Goal: Information Seeking & Learning: Learn about a topic

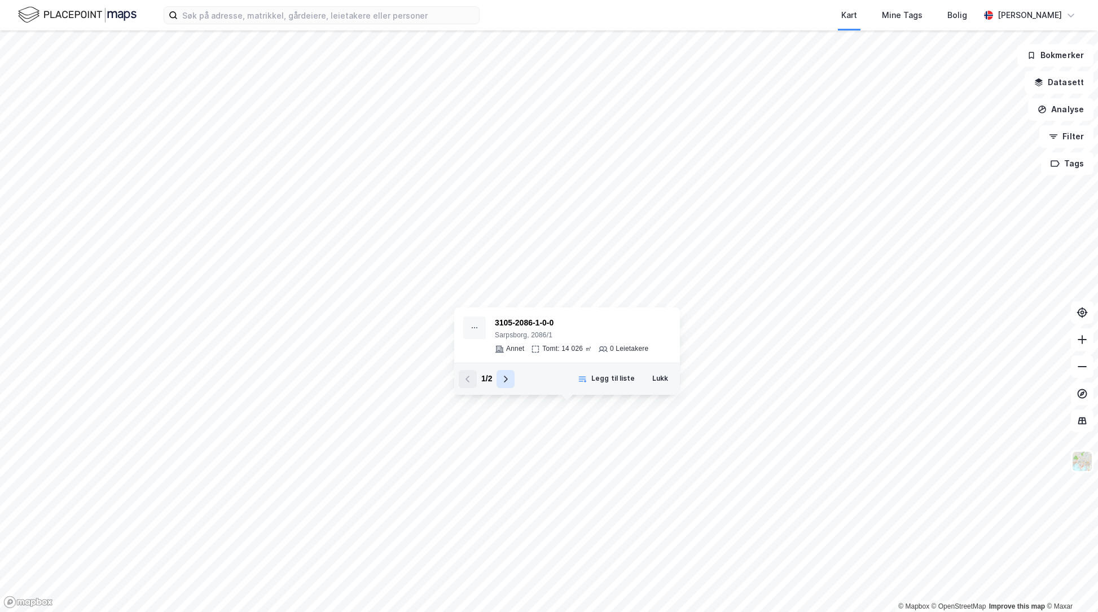
click at [504, 377] on icon at bounding box center [505, 379] width 9 height 9
click at [665, 376] on button "Lukk" at bounding box center [660, 379] width 30 height 18
click at [536, 324] on div "3105-2086-1-0-0" at bounding box center [571, 323] width 153 height 14
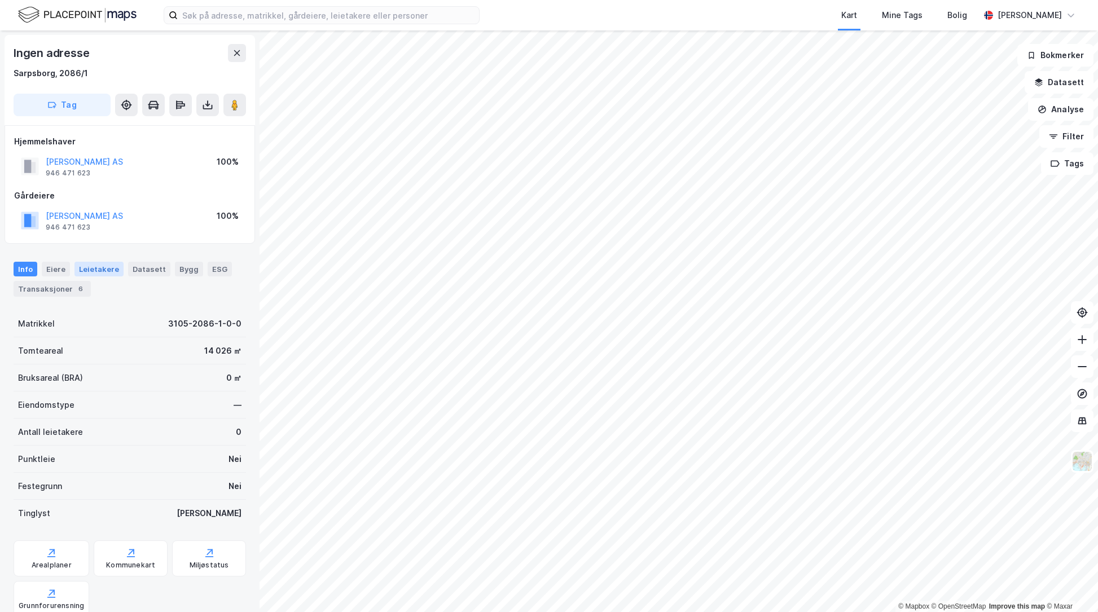
click at [81, 274] on div "Leietakere" at bounding box center [98, 269] width 49 height 15
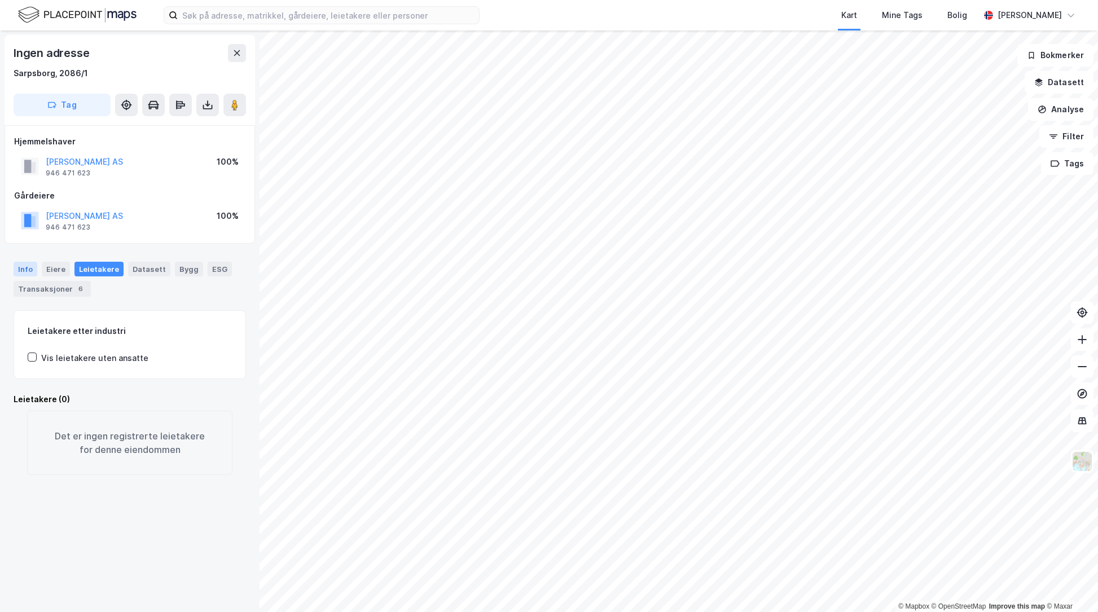
click at [23, 270] on div "Info" at bounding box center [26, 269] width 24 height 15
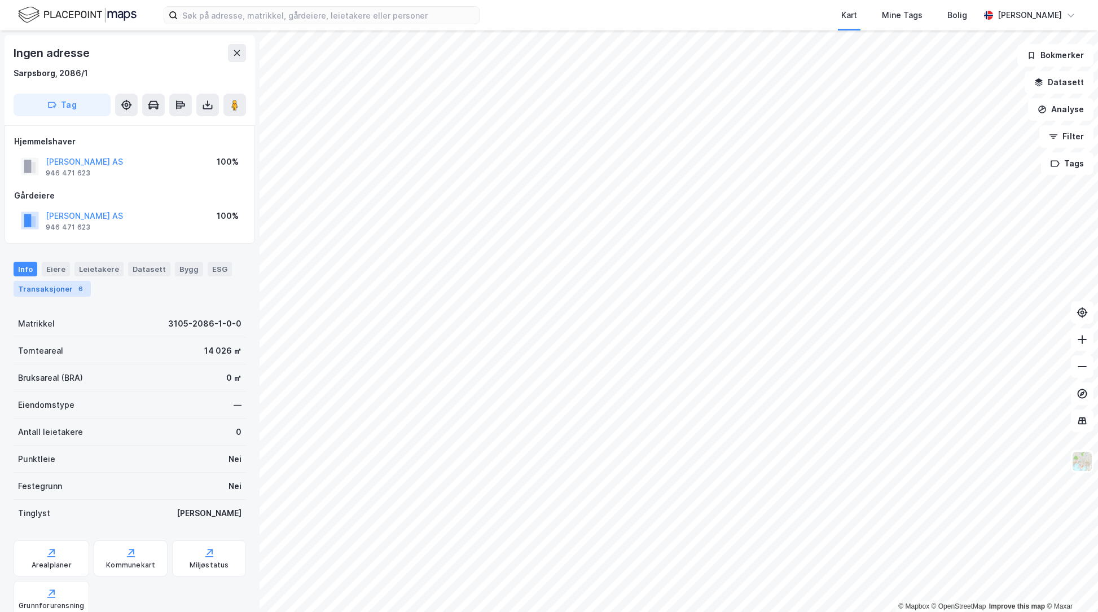
click at [32, 289] on div "Transaksjoner 6" at bounding box center [52, 289] width 77 height 16
